Goal: Task Accomplishment & Management: Complete application form

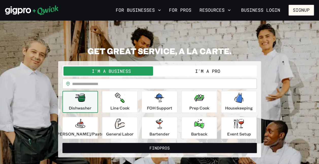
click at [195, 73] on button "I'm a Pro" at bounding box center [208, 70] width 96 height 9
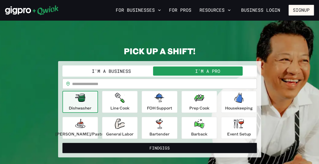
click at [143, 82] on input "text" at bounding box center [164, 83] width 185 height 10
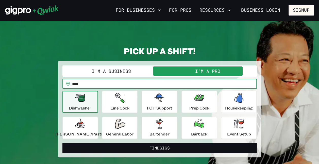
click at [79, 83] on input "****" at bounding box center [164, 83] width 185 height 10
type input "*****"
click at [125, 127] on icon "button" at bounding box center [120, 123] width 10 height 10
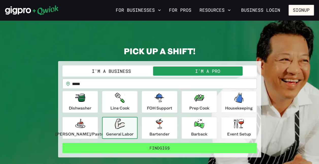
click at [146, 146] on button "Find Gigs" at bounding box center [159, 147] width 195 height 10
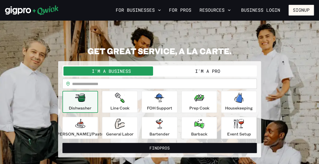
click at [188, 75] on button "I'm a Pro" at bounding box center [208, 70] width 96 height 9
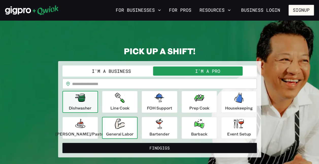
click at [126, 131] on p "General Labor" at bounding box center [119, 134] width 27 height 6
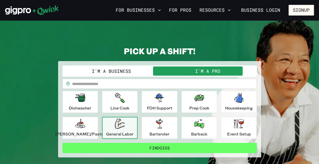
click at [137, 146] on button "Find Gigs" at bounding box center [159, 147] width 195 height 10
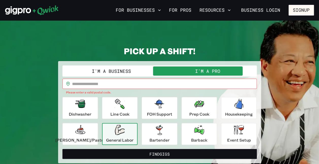
click at [109, 84] on input "text" at bounding box center [164, 83] width 185 height 10
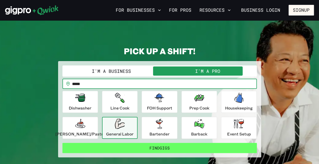
type input "*****"
click at [108, 146] on button "Find Gigs" at bounding box center [159, 147] width 195 height 10
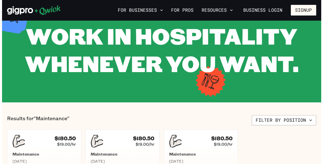
scroll to position [35, 0]
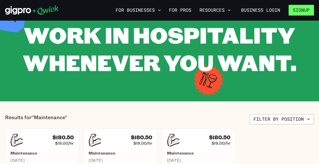
click at [289, 10] on button "Signup" at bounding box center [301, 10] width 25 height 11
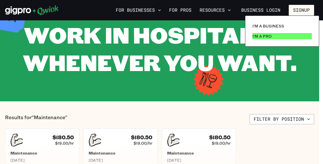
click at [264, 35] on p "I'm a Pro" at bounding box center [261, 36] width 19 height 6
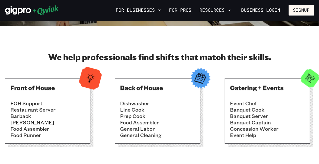
scroll to position [158, 0]
